Goal: Task Accomplishment & Management: Complete application form

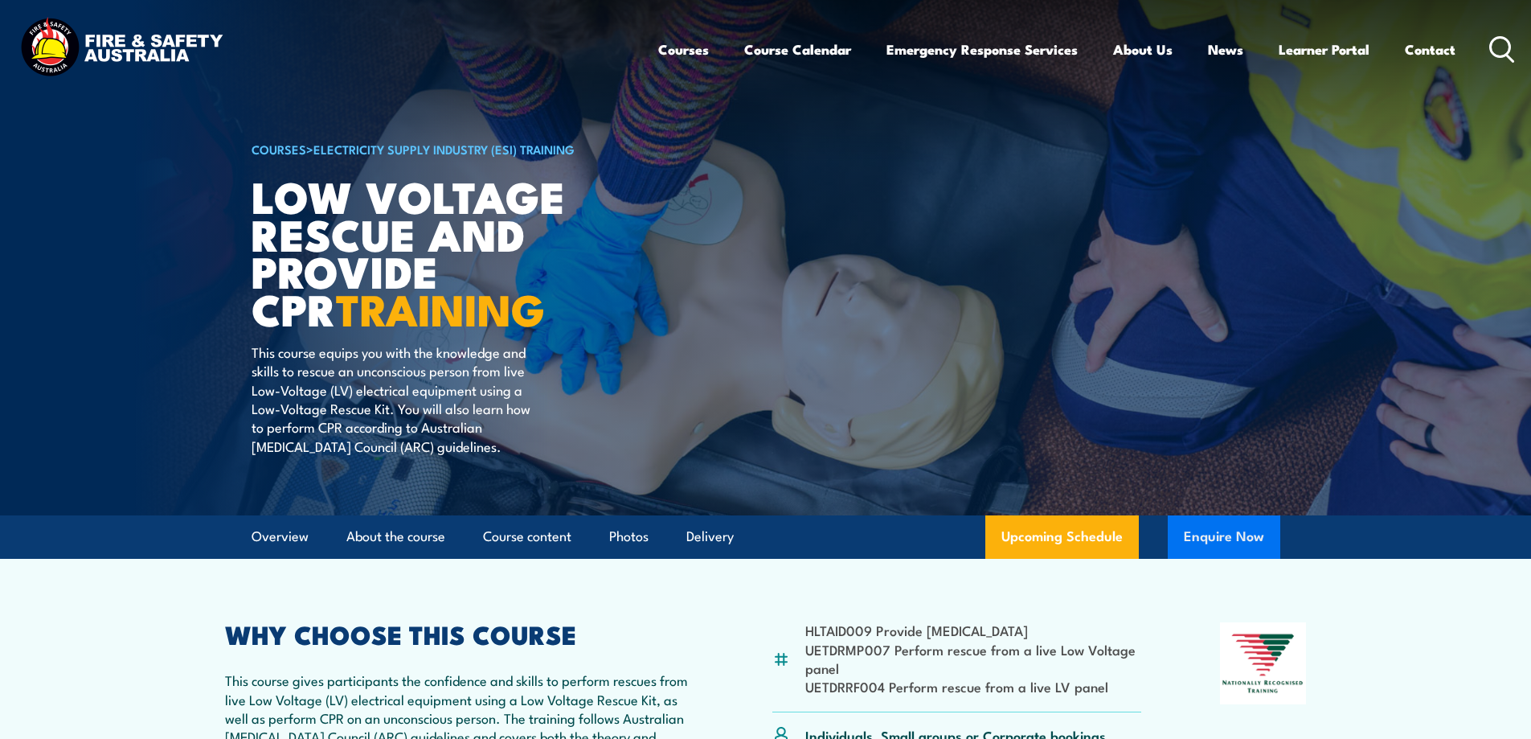
click at [1236, 541] on button "Enquire Now" at bounding box center [1224, 536] width 113 height 43
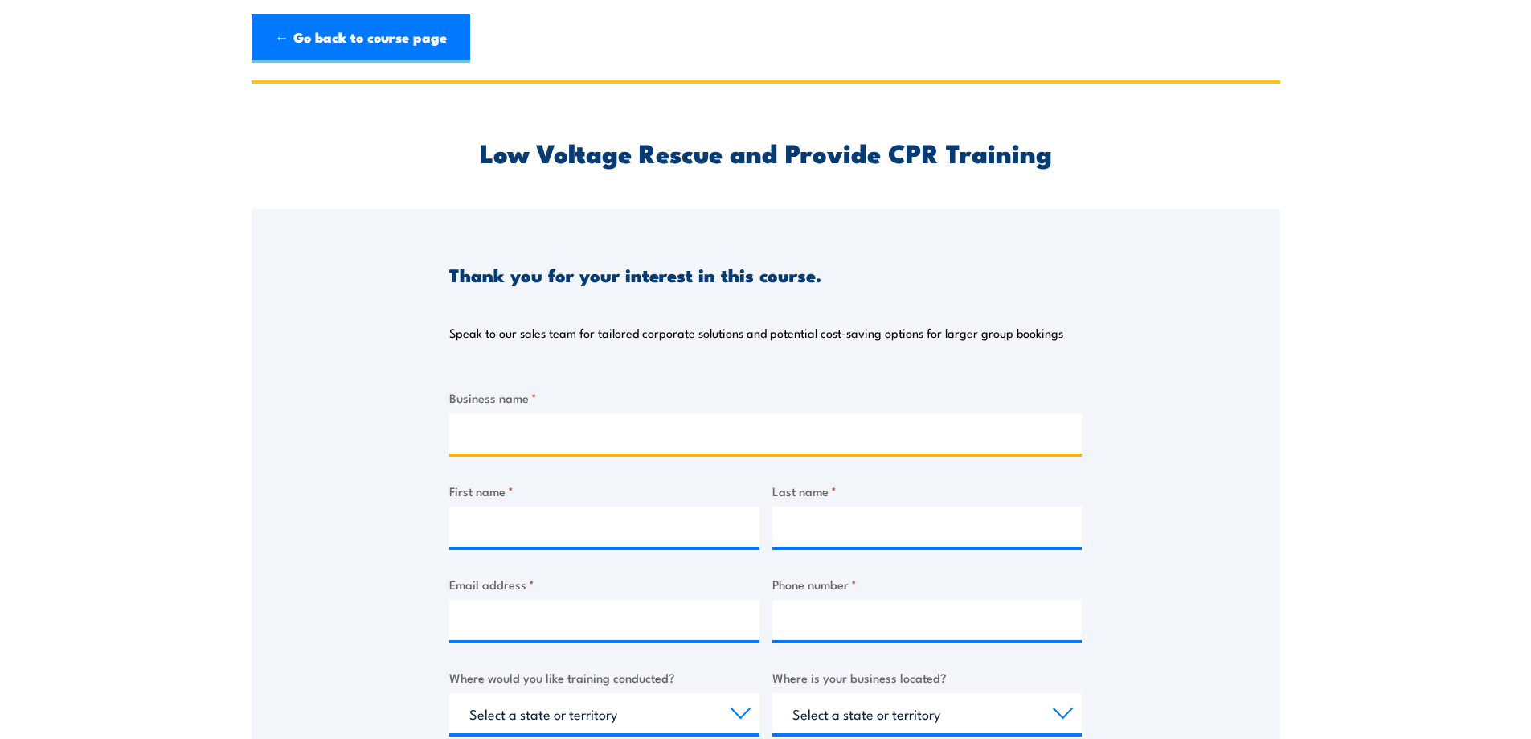
click at [510, 427] on input "Business name *" at bounding box center [765, 433] width 632 height 40
type input "Orora"
type input "Breanne"
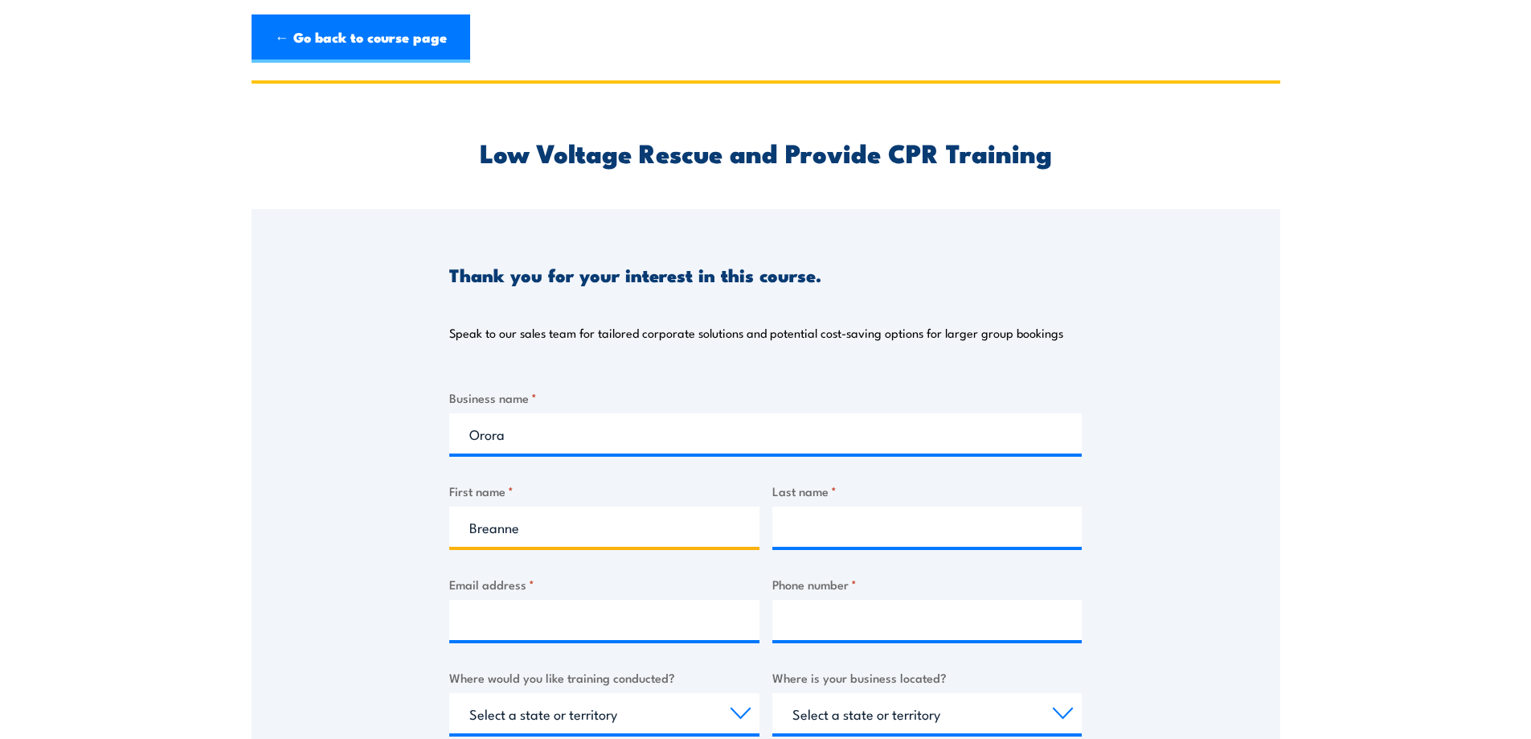
type input "[PERSON_NAME]"
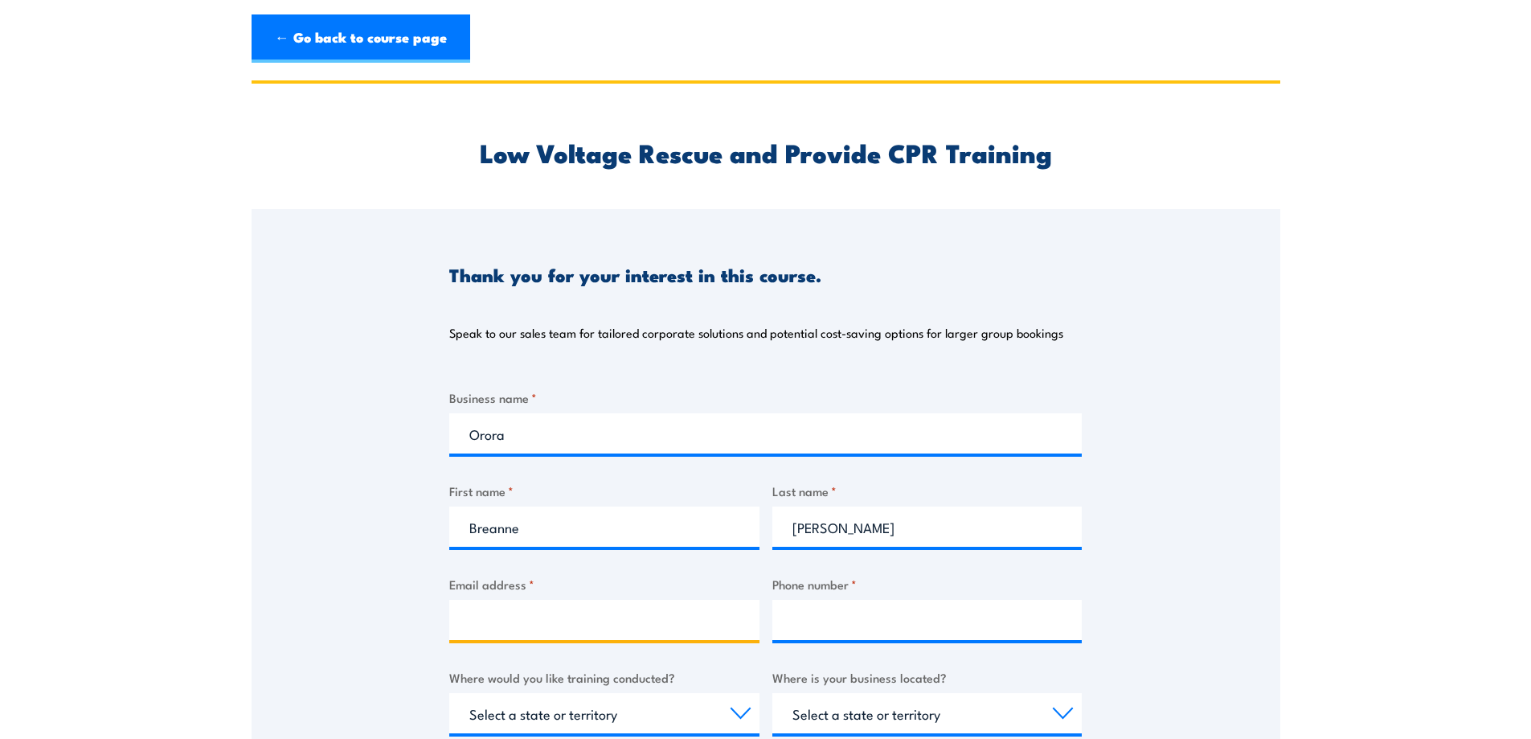
type input "[EMAIL_ADDRESS][PERSON_NAME][DOMAIN_NAME]"
type input "0449298815"
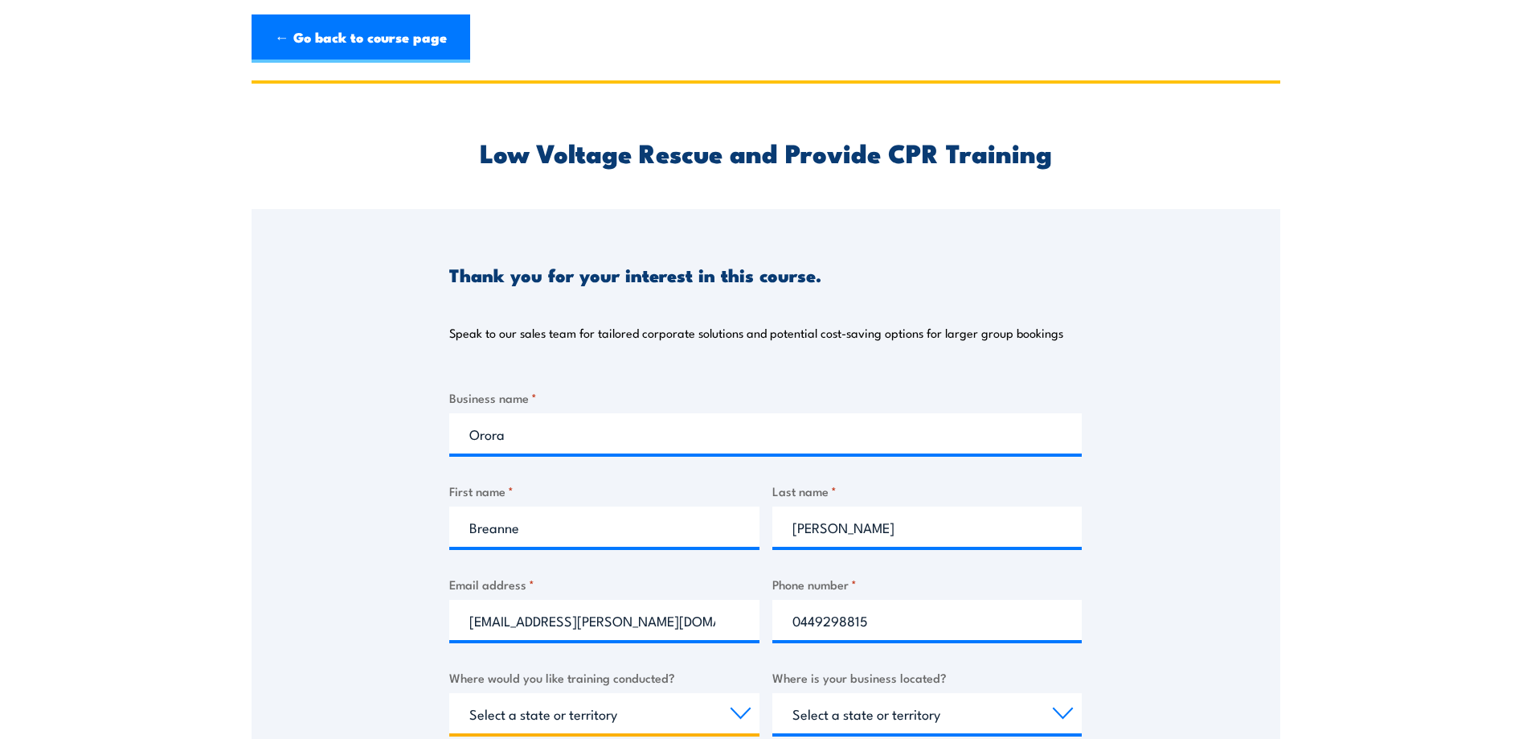
select select "SA"
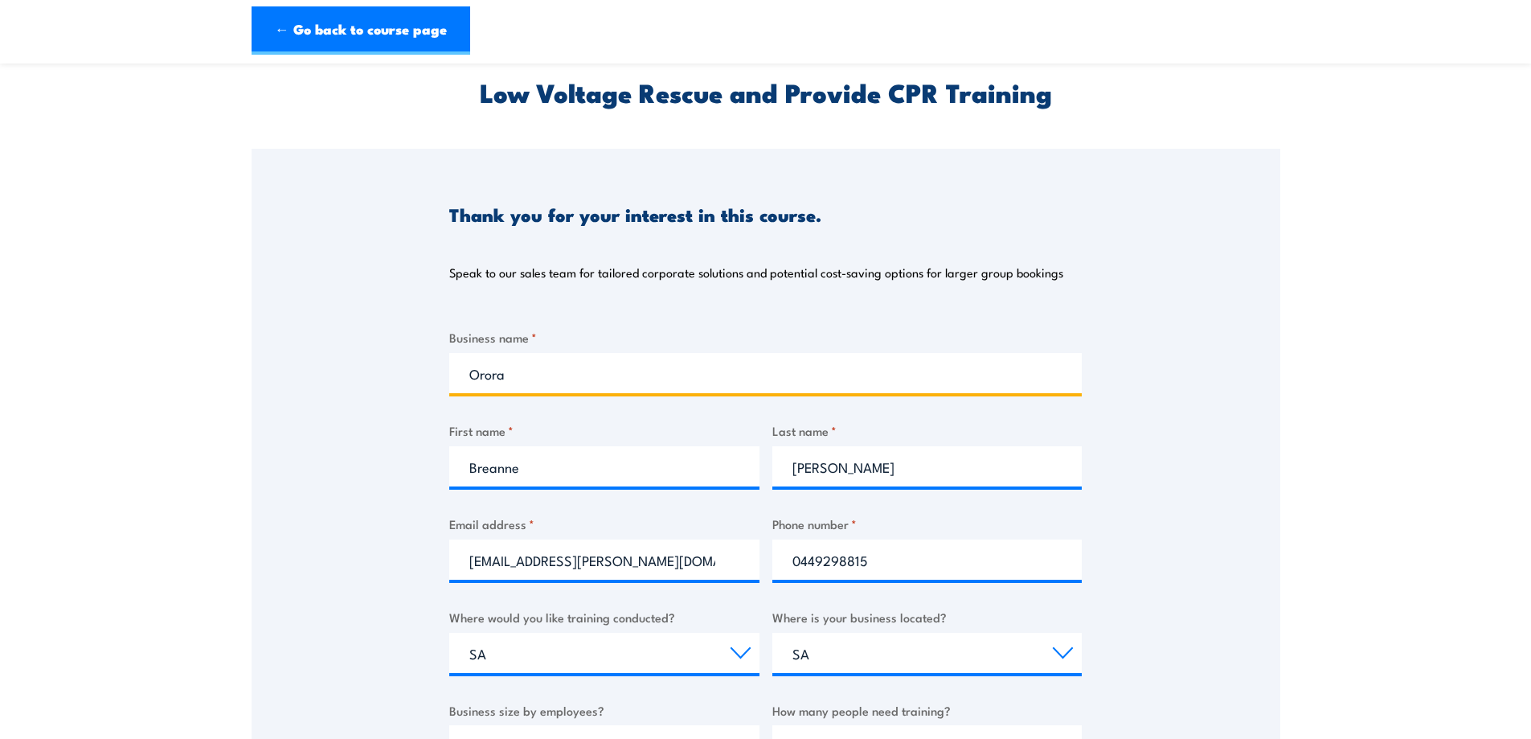
scroll to position [241, 0]
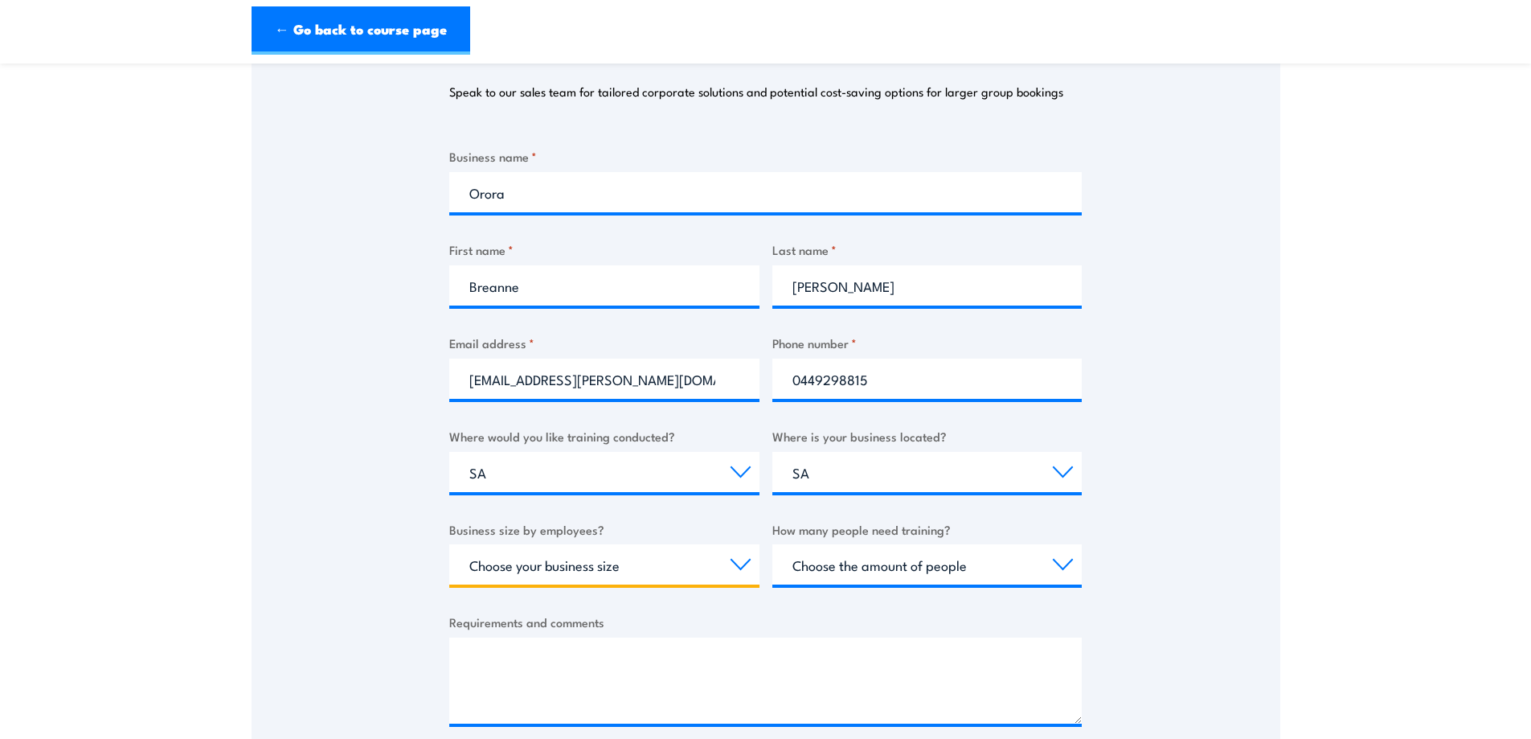
click at [589, 555] on select "Choose your business size 1 to 19 20 to 199 200+" at bounding box center [604, 564] width 310 height 40
select select "200+"
click at [449, 544] on select "Choose your business size 1 to 19 20 to 199 200+" at bounding box center [604, 564] width 310 height 40
click at [869, 565] on select "Choose the amount of people 1 to 4 5 to 19 20+" at bounding box center [927, 564] width 310 height 40
select select "20+"
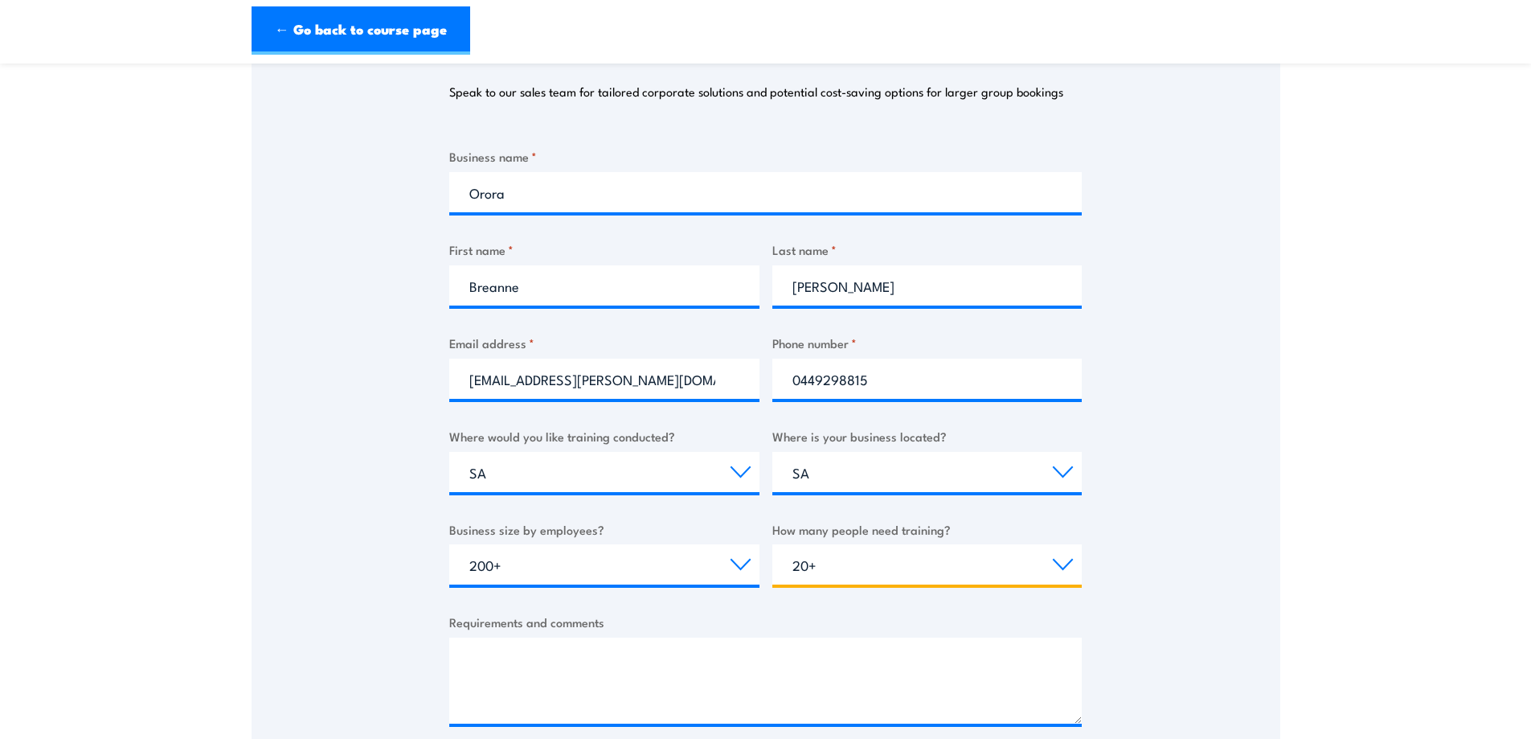
click at [772, 544] on select "Choose the amount of people 1 to 4 5 to 19 20+" at bounding box center [927, 564] width 310 height 40
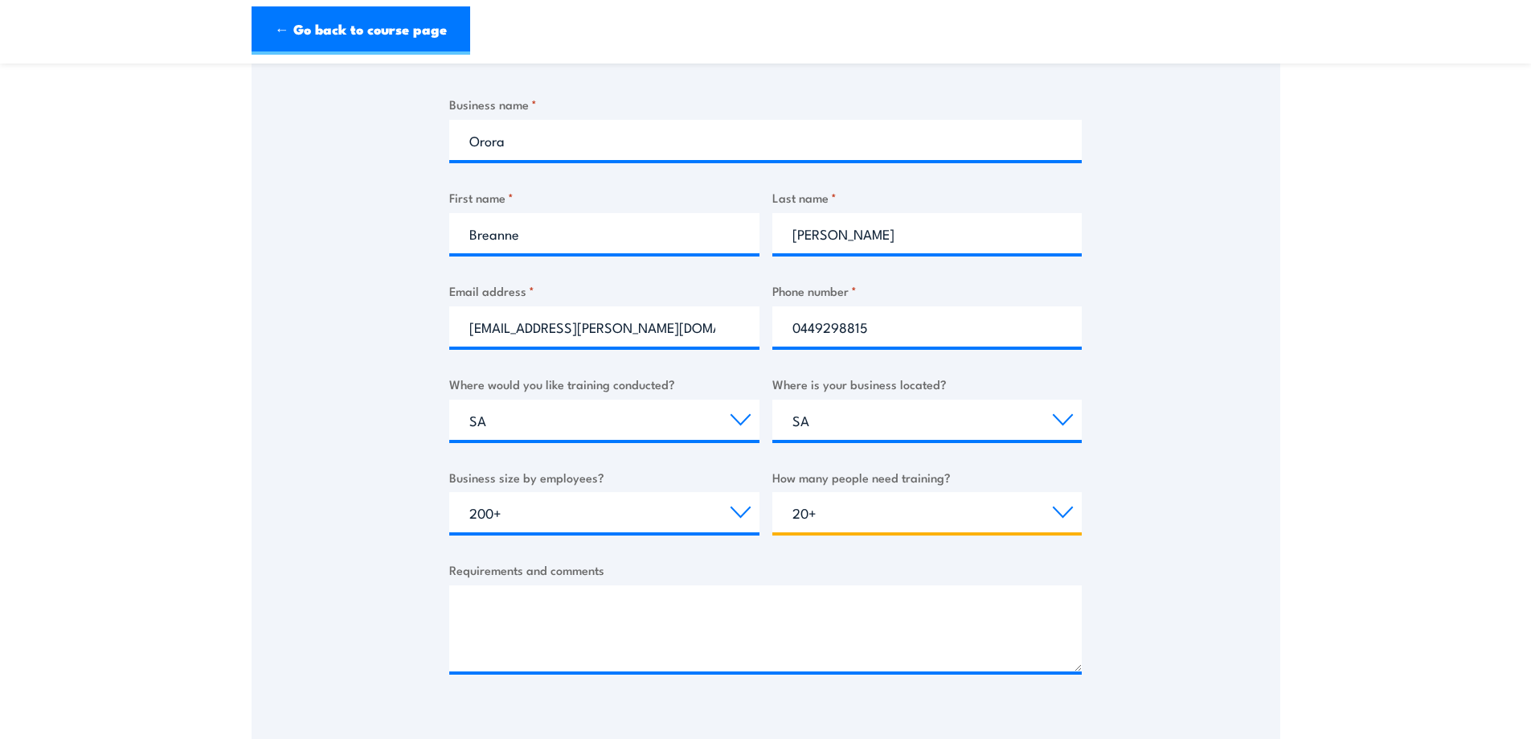
scroll to position [321, 0]
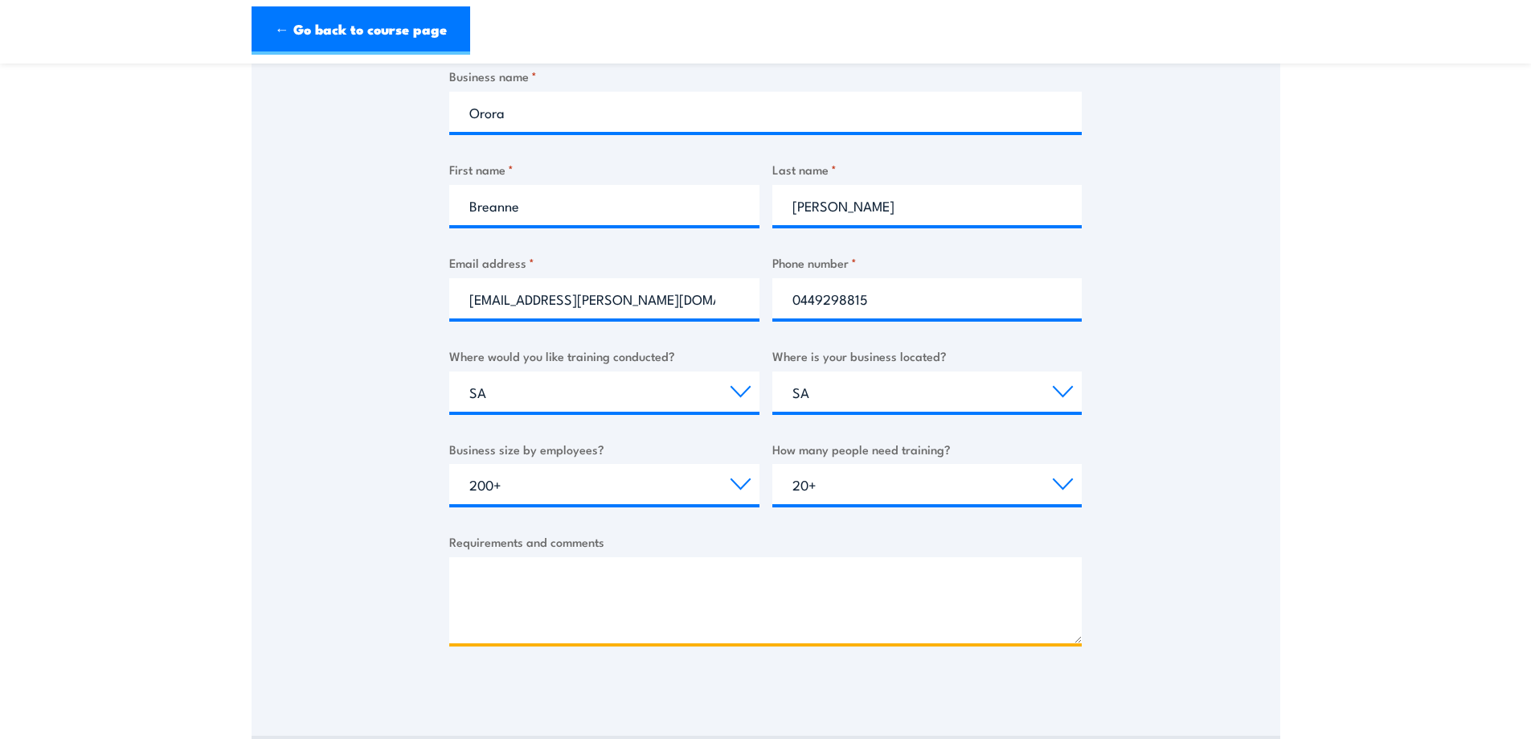
click at [551, 584] on textarea "Requirements and comments" at bounding box center [765, 600] width 632 height 86
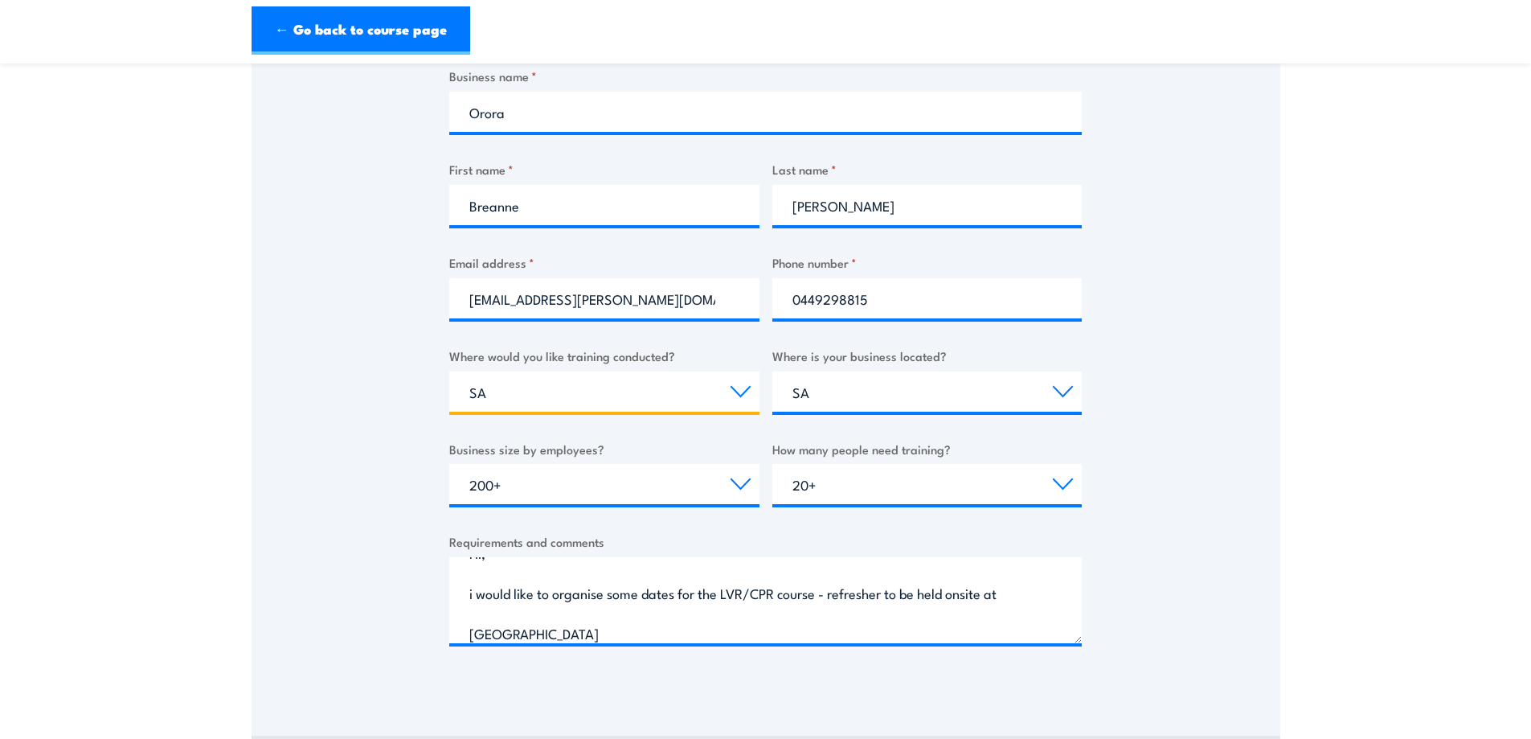
click at [534, 394] on select "Select a state or territory Nationally - multiple locations [GEOGRAPHIC_DATA] […" at bounding box center [604, 391] width 310 height 40
click at [524, 395] on select "Select a state or territory Nationally - multiple locations [GEOGRAPHIC_DATA] […" at bounding box center [604, 391] width 310 height 40
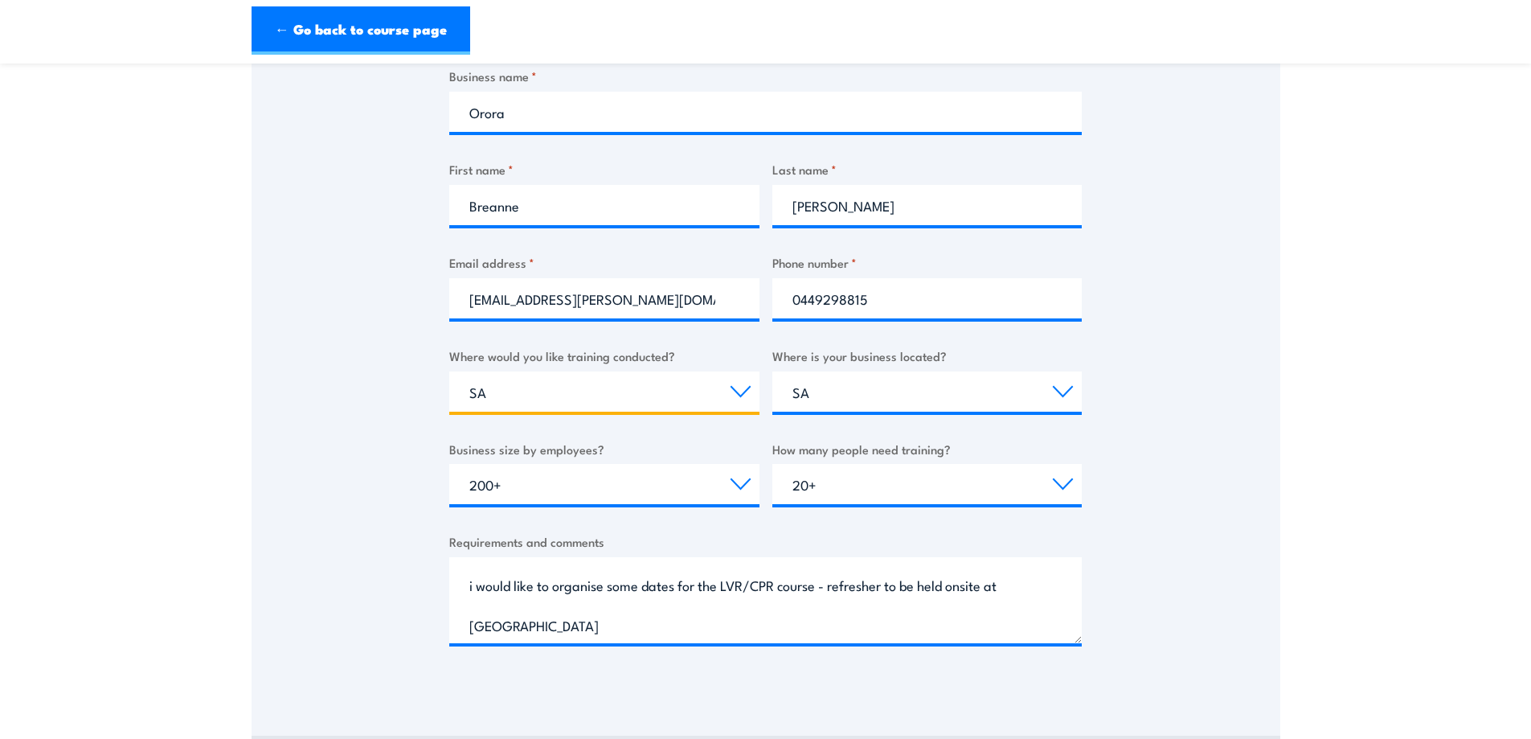
scroll to position [35, 0]
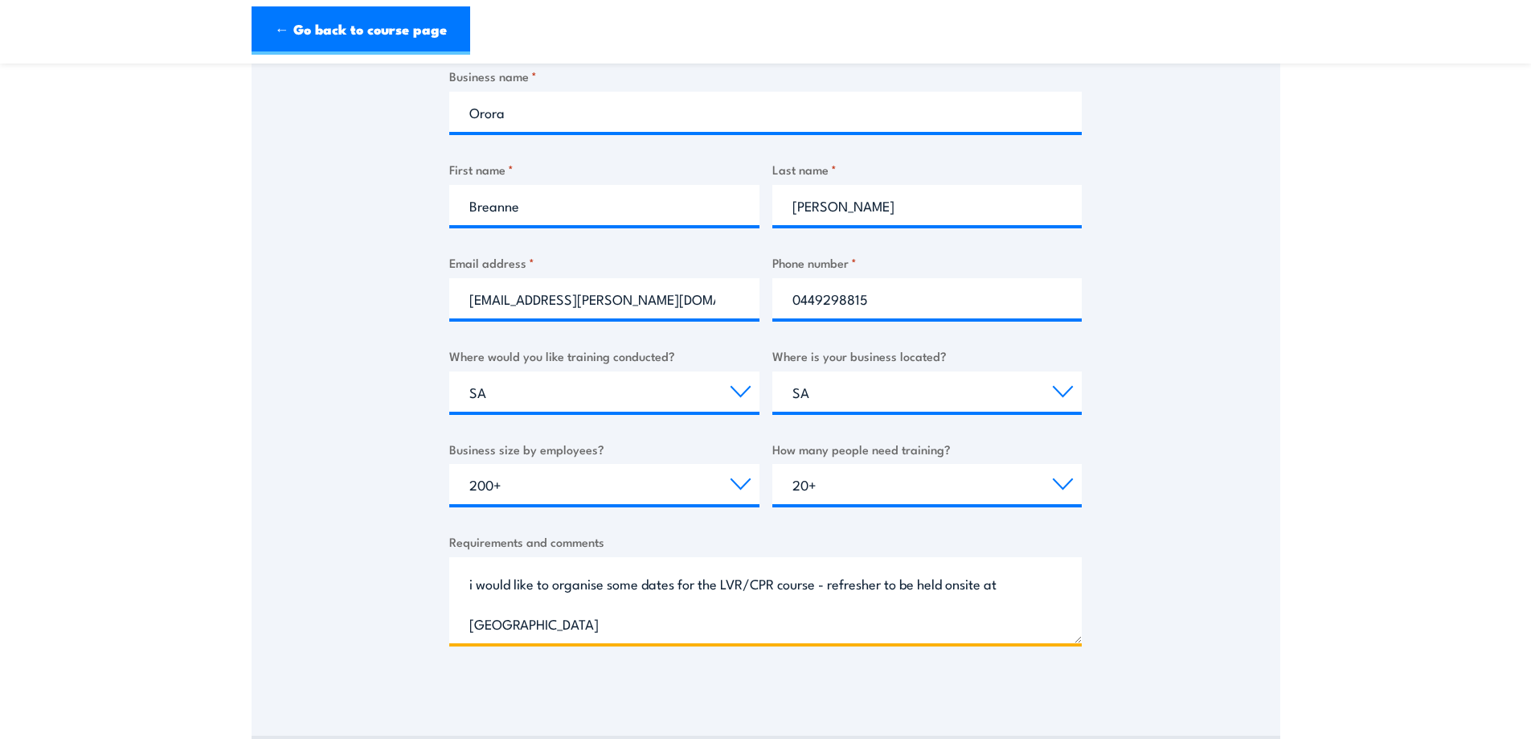
click at [469, 626] on textarea "Hi, i would like to organise some dates for the LVR/CPR course - refresher to b…" at bounding box center [765, 600] width 632 height 86
click at [511, 623] on textarea "Hi, i would like to organise some dates for the LVR/CPR course - refresher to b…" at bounding box center [765, 600] width 632 height 86
drag, startPoint x: 583, startPoint y: 588, endPoint x: 619, endPoint y: 624, distance: 50.6
click at [619, 624] on textarea "Hi, i would like to organise some dates for the LVR/CPR course - refresher to b…" at bounding box center [765, 600] width 632 height 86
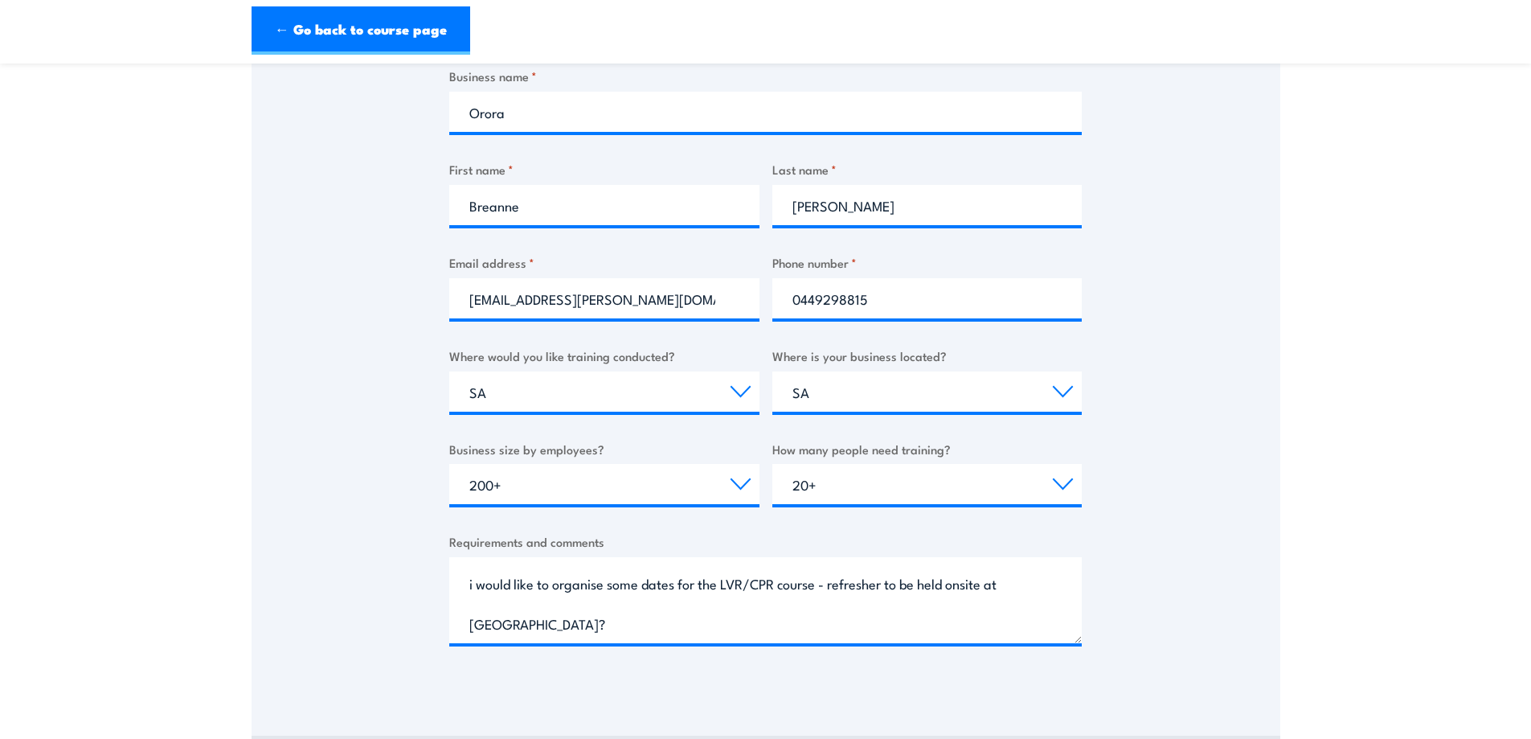
drag, startPoint x: 583, startPoint y: 583, endPoint x: 583, endPoint y: 652, distance: 68.3
click at [583, 652] on div "Business name * Orora First name * [PERSON_NAME] Last name * [PERSON_NAME] Emai…" at bounding box center [765, 369] width 632 height 604
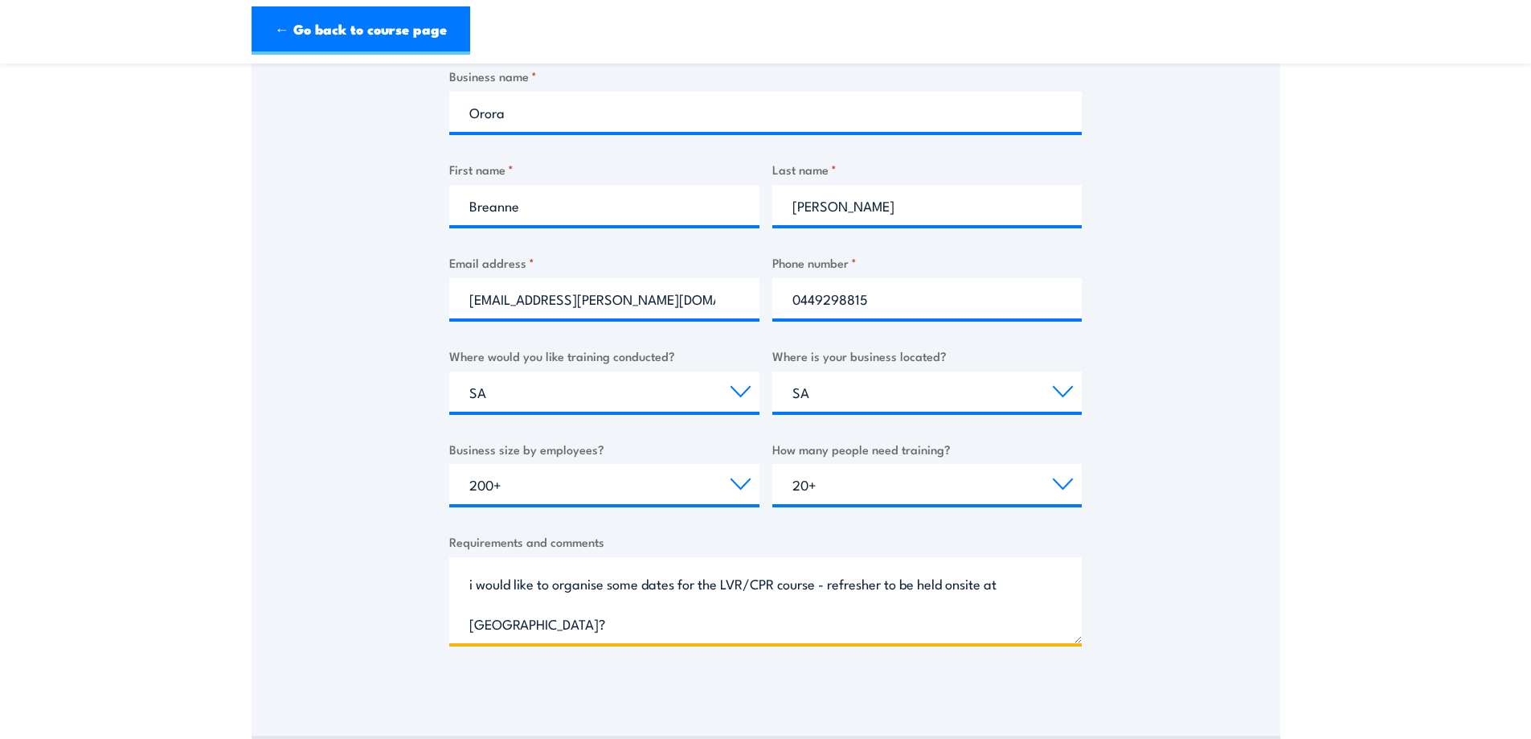
click at [604, 586] on textarea "Hi, i would like to organise some dates for the LVR/CPR course - refresher to b…" at bounding box center [765, 600] width 632 height 86
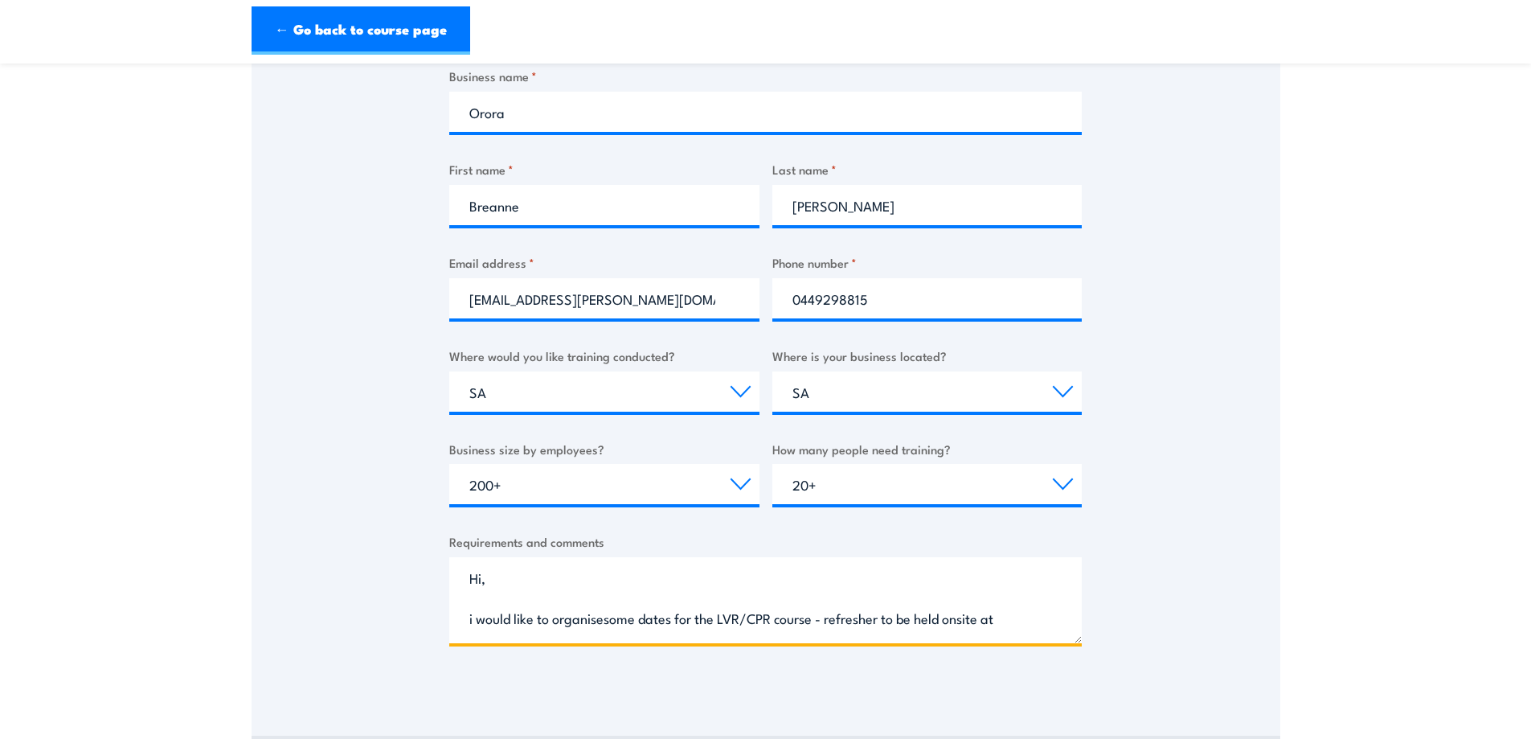
type textarea "Hi, i would like to organise some dates for the LVR/CPR course - refresher to b…"
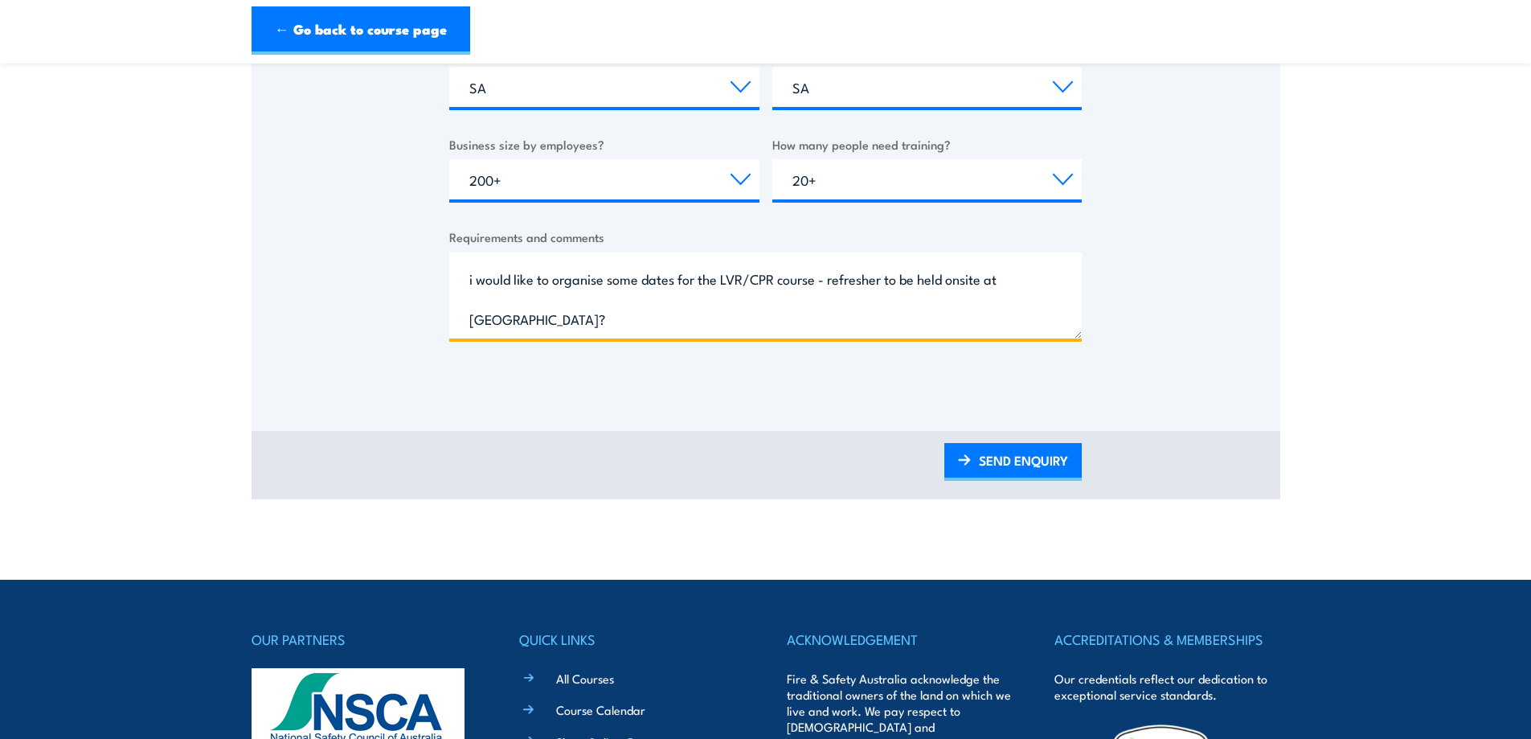
scroll to position [643, 0]
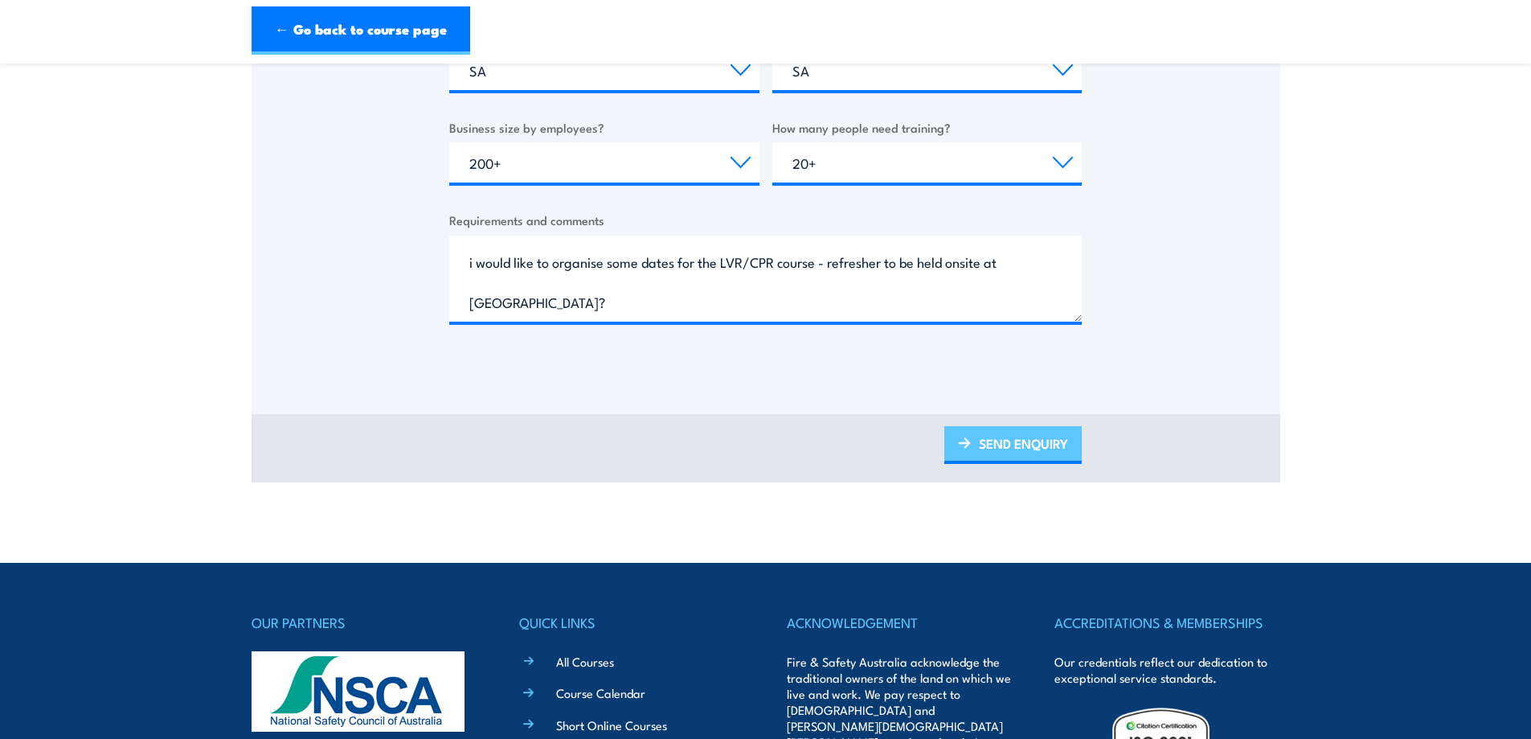
click at [1022, 431] on link "SEND ENQUIRY" at bounding box center [1012, 445] width 137 height 38
click at [991, 437] on link "SEND ENQUIRY" at bounding box center [1012, 445] width 137 height 38
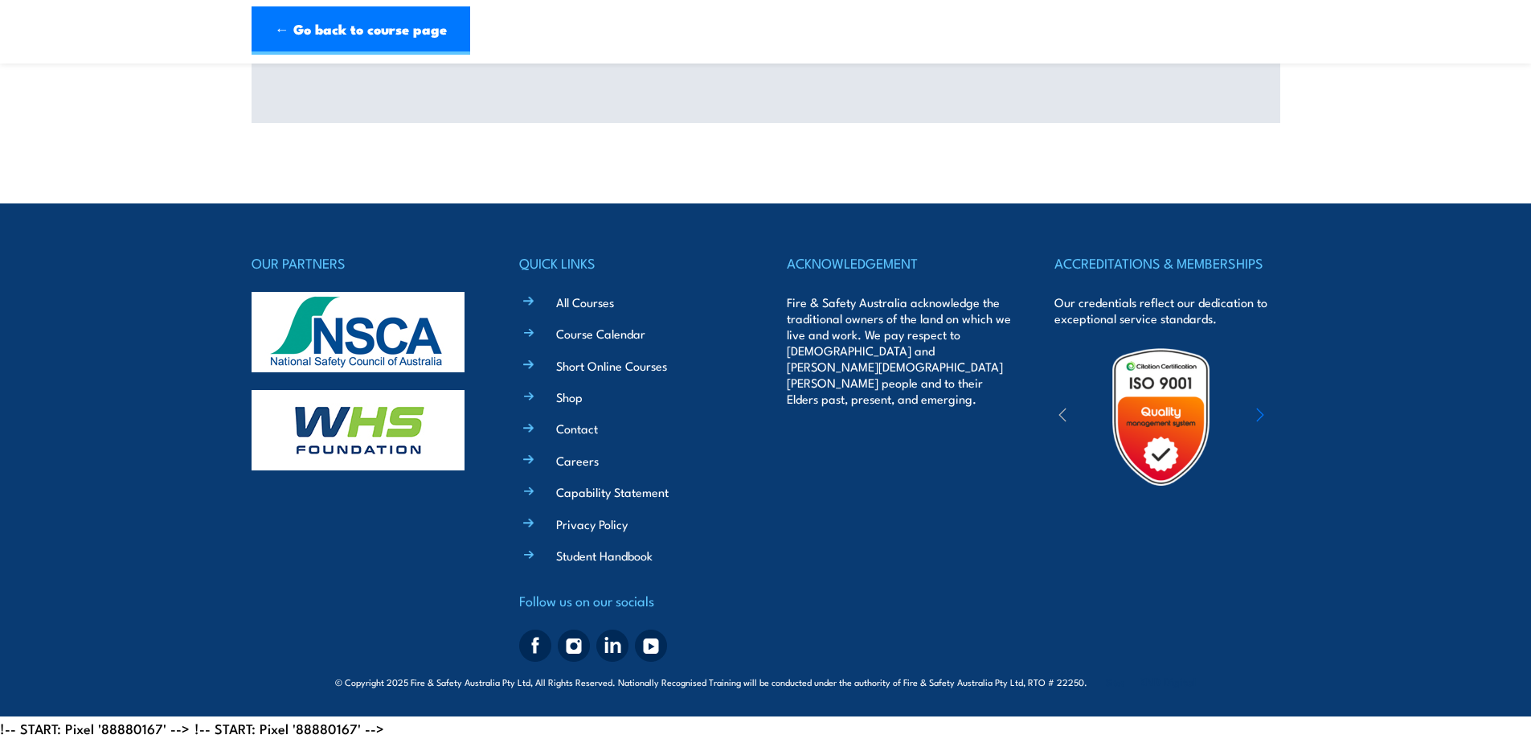
scroll to position [0, 0]
